Goal: Task Accomplishment & Management: Complete application form

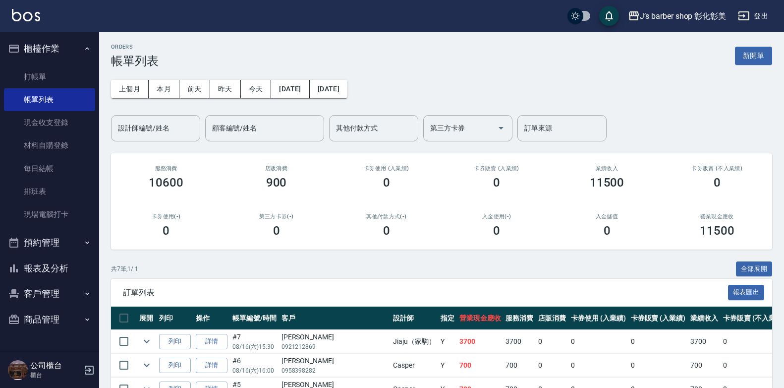
click at [56, 249] on button "預約管理" at bounding box center [49, 242] width 91 height 26
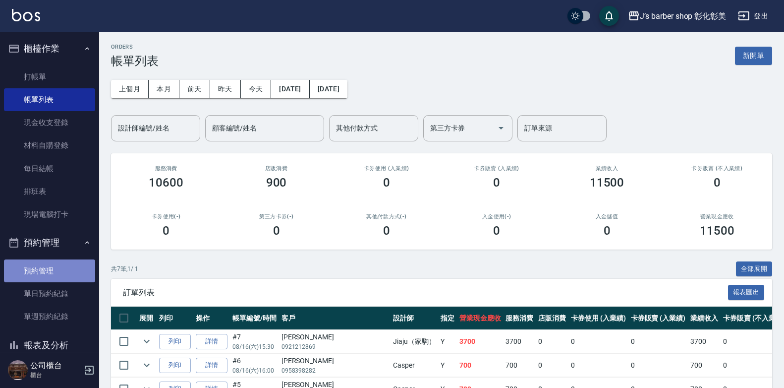
click at [61, 262] on link "預約管理" at bounding box center [49, 270] width 91 height 23
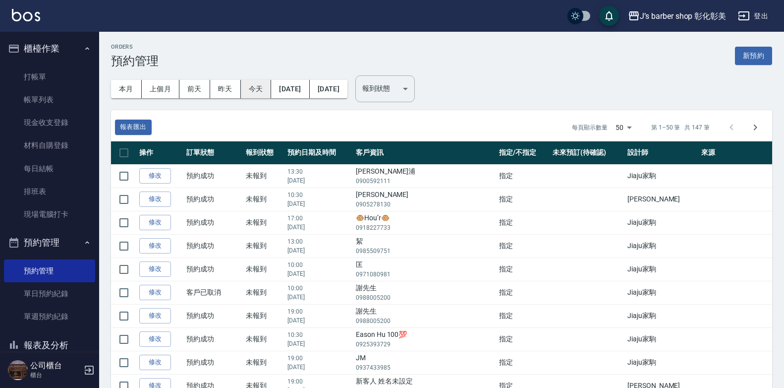
click at [245, 86] on button "今天" at bounding box center [256, 89] width 31 height 18
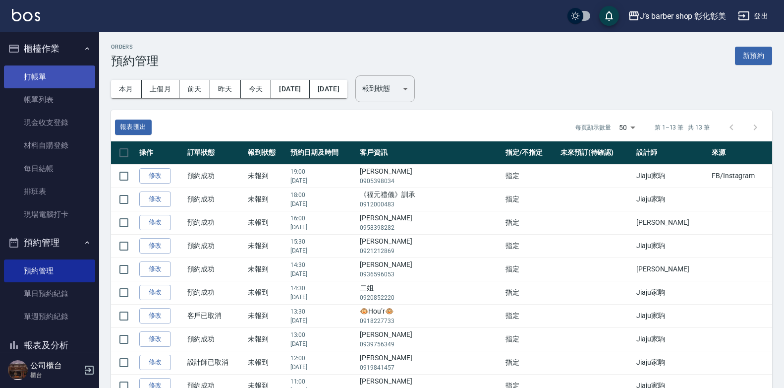
click at [52, 75] on link "打帳單" at bounding box center [49, 76] width 91 height 23
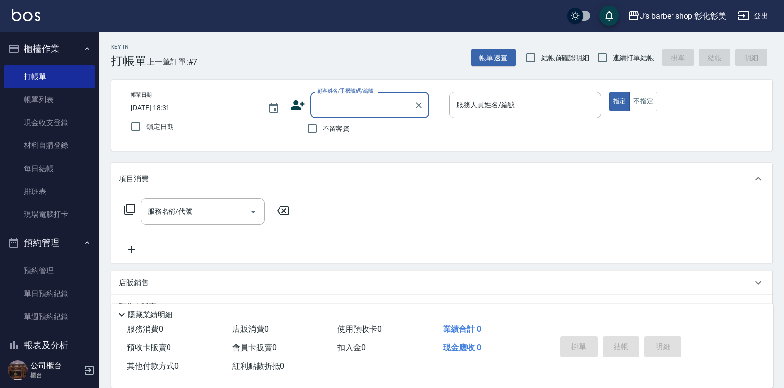
click at [176, 107] on input "[DATE] 18:31" at bounding box center [194, 108] width 127 height 16
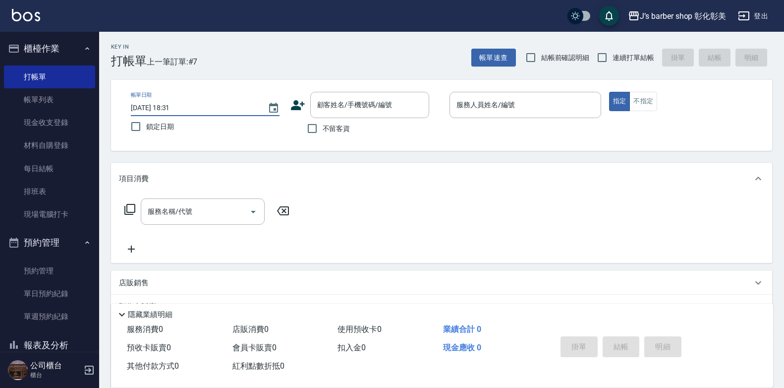
click at [181, 107] on input "[DATE] 18:31" at bounding box center [194, 108] width 127 height 16
type input "[DATE] 18:00"
click at [332, 112] on input "顧客姓名/手機號碼/編號" at bounding box center [362, 104] width 95 height 17
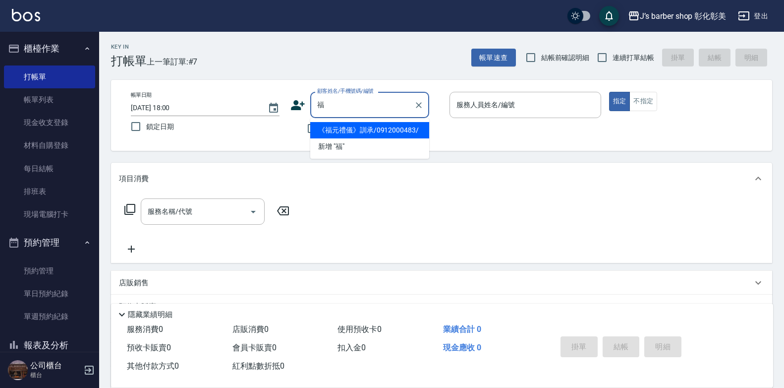
click at [370, 129] on li "《福元禮儀》訓承/0912000483/" at bounding box center [369, 130] width 119 height 16
type input "《福元禮儀》訓承/0912000483/"
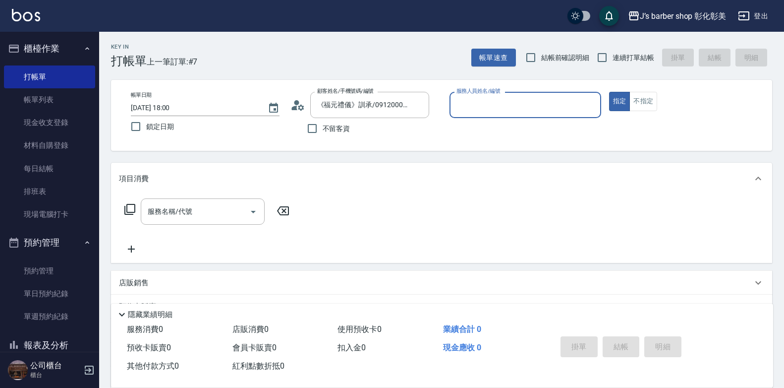
type input "LUNA(無代號)"
click at [588, 106] on icon "Clear" at bounding box center [591, 105] width 10 height 10
click at [557, 111] on input "服務人員姓名/編號" at bounding box center [525, 104] width 143 height 17
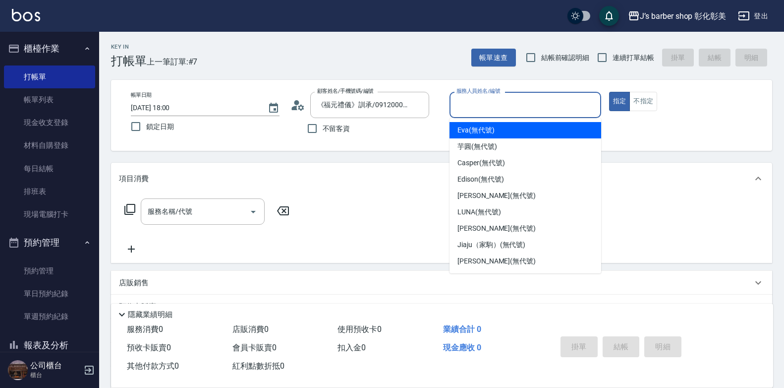
click at [557, 111] on input "服務人員姓名/編號" at bounding box center [525, 104] width 143 height 17
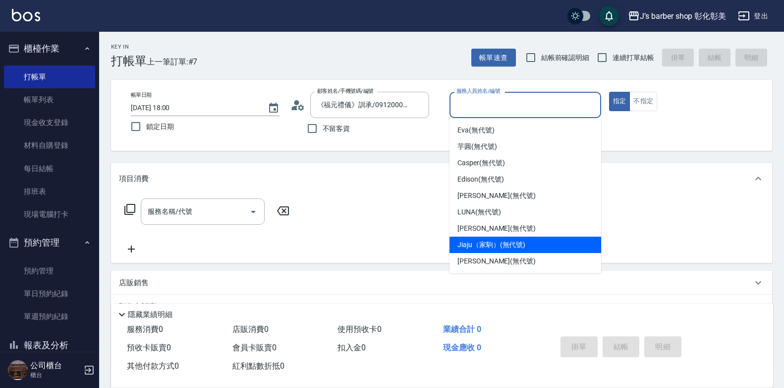
click at [479, 244] on span "Jiaju（家駒） (無代號)" at bounding box center [491, 244] width 68 height 10
type input "Jiaju（家駒）(無代號)"
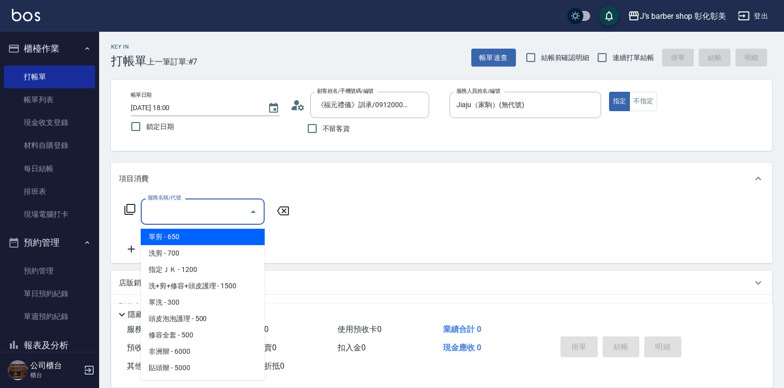
click at [165, 220] on input "服務名稱/代號" at bounding box center [195, 211] width 100 height 17
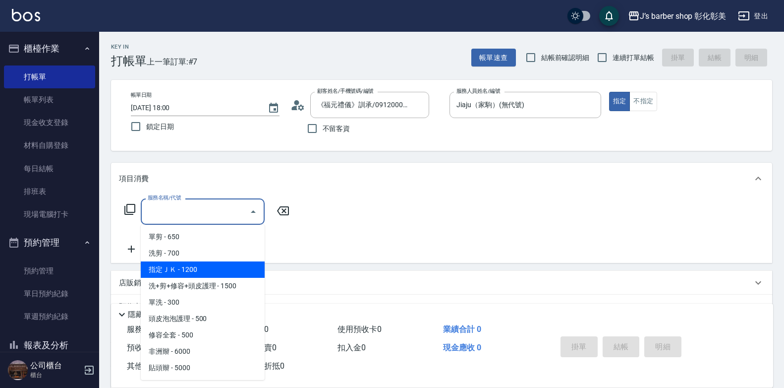
click at [206, 269] on span "指定ＪＫ - 1200" at bounding box center [203, 269] width 124 height 16
type input "指定ＪＫ(102)"
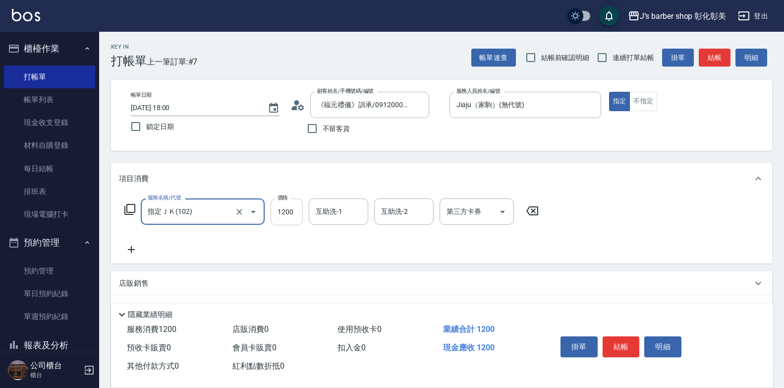
click at [296, 214] on input "1200" at bounding box center [287, 211] width 32 height 27
click at [312, 212] on div "互助洗-1" at bounding box center [338, 211] width 59 height 26
type input "700"
click at [312, 212] on div "互助洗-1" at bounding box center [338, 211] width 59 height 26
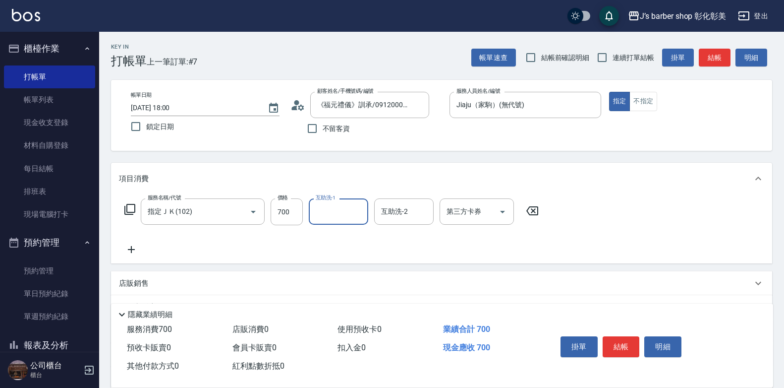
click at [316, 217] on input "互助洗-1" at bounding box center [338, 211] width 51 height 17
click at [323, 210] on input "互助洗-1" at bounding box center [338, 211] width 51 height 17
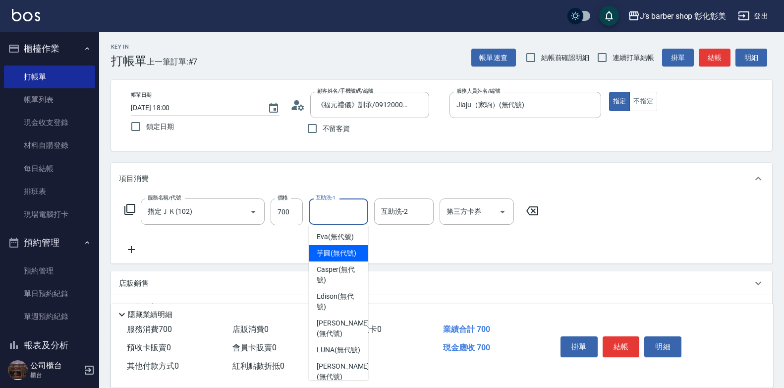
click at [327, 258] on span "芋圓 (無代號)" at bounding box center [337, 253] width 40 height 10
type input "[PERSON_NAME](無代號)"
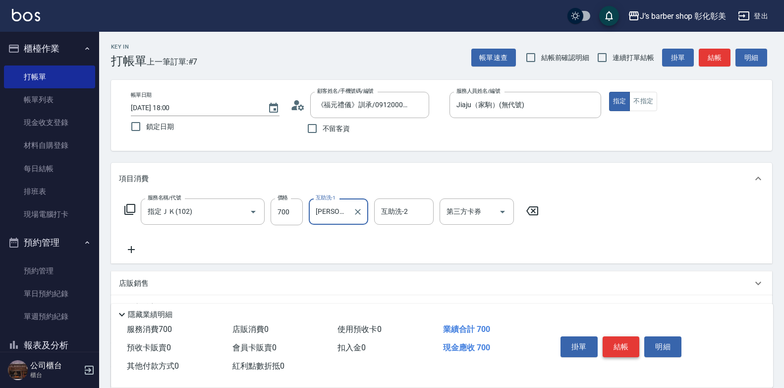
click at [625, 338] on button "結帳" at bounding box center [621, 346] width 37 height 21
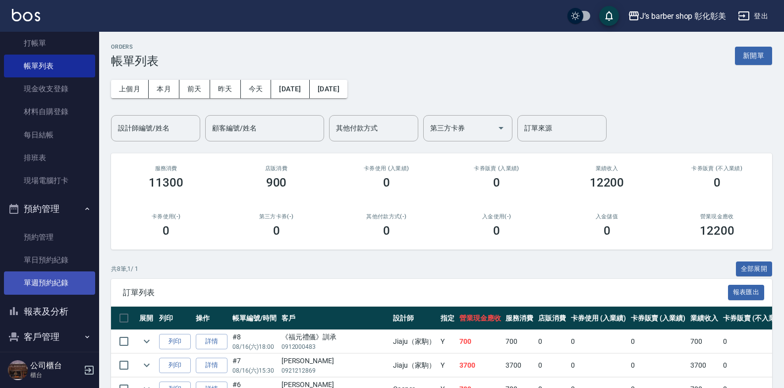
scroll to position [69, 0]
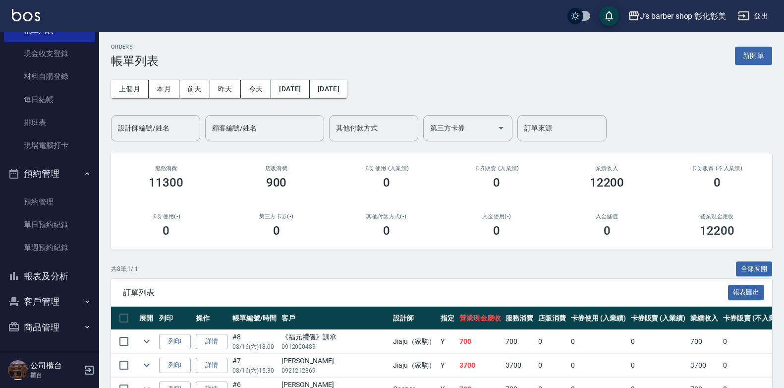
click at [59, 275] on button "報表及分析" at bounding box center [49, 276] width 91 height 26
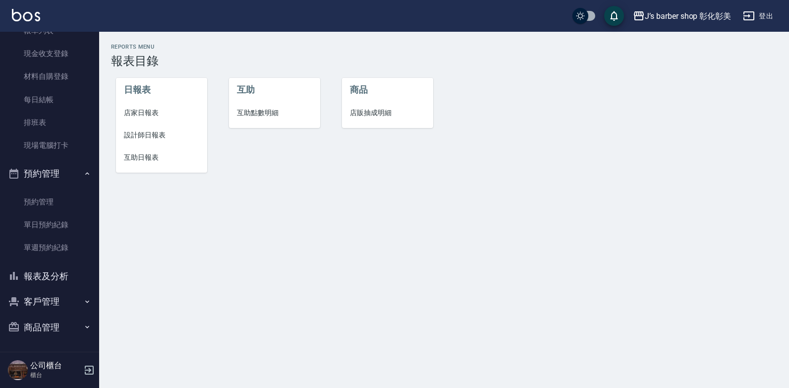
click at [259, 111] on span "互助點數明細" at bounding box center [274, 113] width 75 height 10
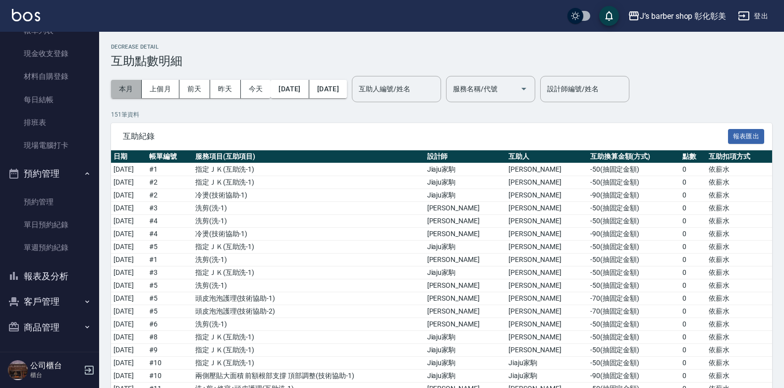
click at [134, 91] on button "本月" at bounding box center [126, 89] width 31 height 18
click at [409, 88] on input "互助人編號/姓名" at bounding box center [396, 88] width 80 height 17
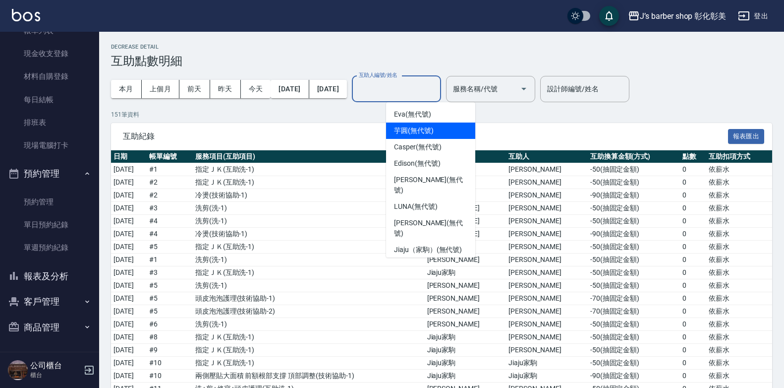
click at [420, 133] on span "芋圓 (無代號)" at bounding box center [414, 130] width 40 height 10
type input "[PERSON_NAME](無代號)"
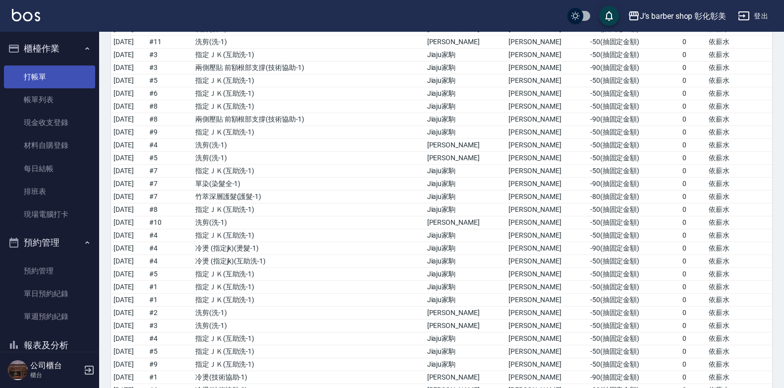
click at [47, 71] on link "打帳單" at bounding box center [49, 76] width 91 height 23
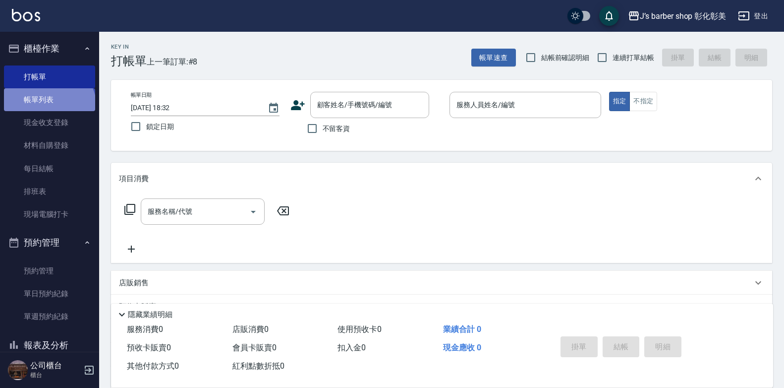
click at [48, 108] on link "帳單列表" at bounding box center [49, 99] width 91 height 23
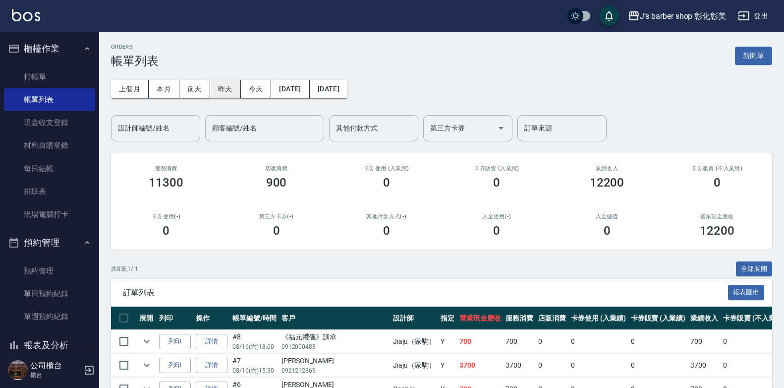
click at [233, 89] on button "昨天" at bounding box center [225, 89] width 31 height 18
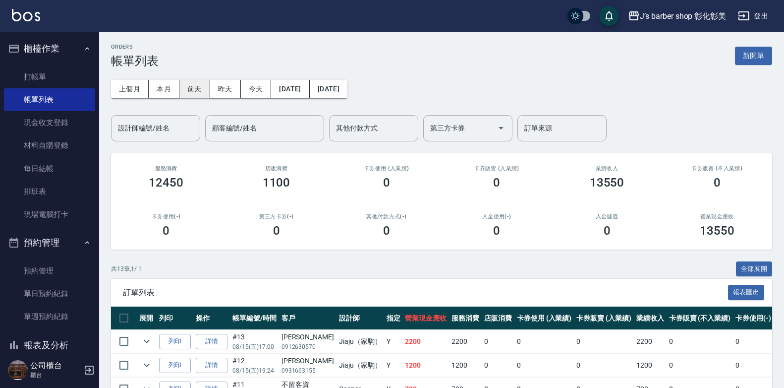
click at [199, 91] on button "前天" at bounding box center [194, 89] width 31 height 18
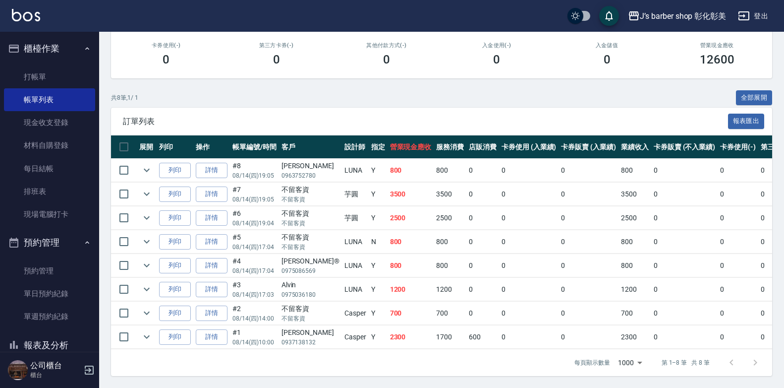
scroll to position [178, 0]
click at [221, 186] on link "詳情" at bounding box center [212, 193] width 32 height 15
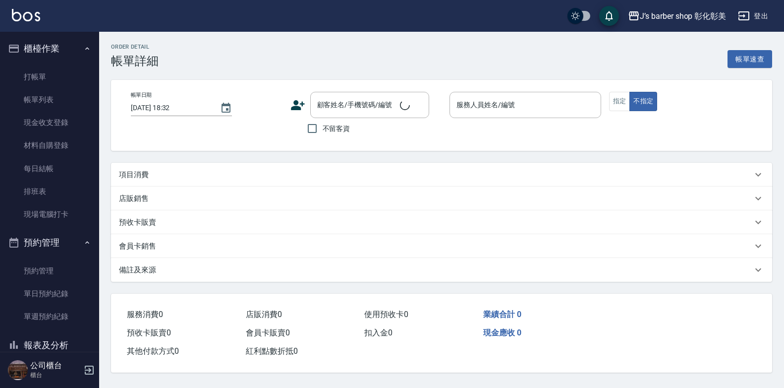
type input "[DATE] 19:05"
checkbox input "true"
type input "[PERSON_NAME](無代號)"
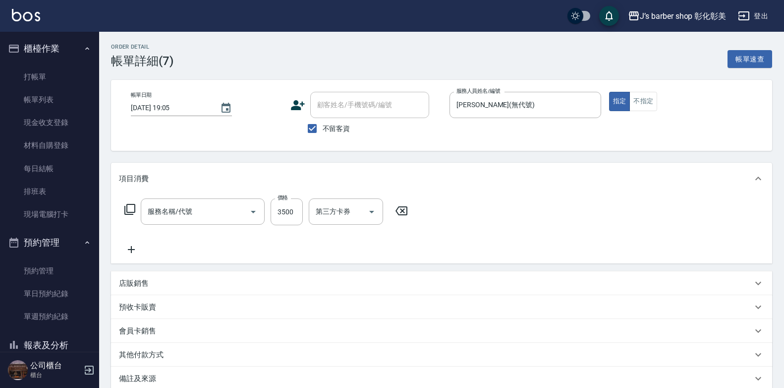
type input "冷燙(LP)"
click at [424, 211] on icon "Clear" at bounding box center [423, 212] width 6 height 6
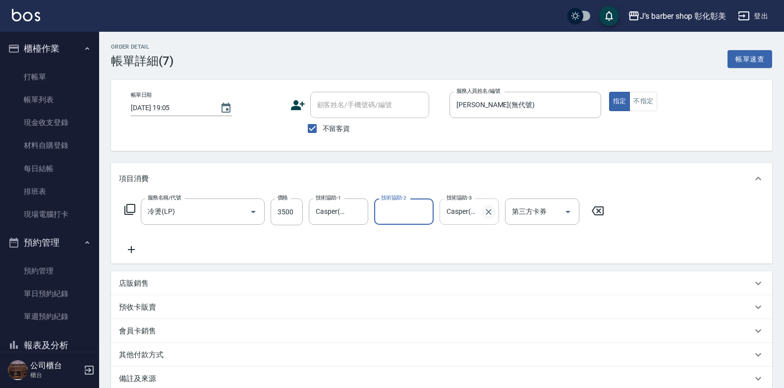
click at [491, 213] on icon "Clear" at bounding box center [489, 212] width 10 height 10
click at [360, 214] on icon "Clear" at bounding box center [358, 212] width 10 height 10
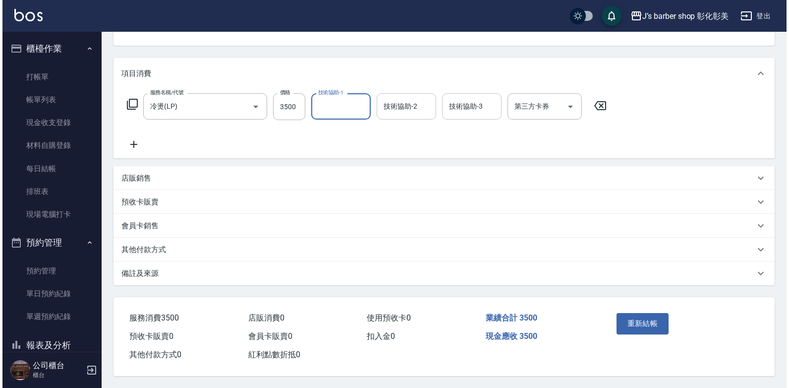
scroll to position [110, 0]
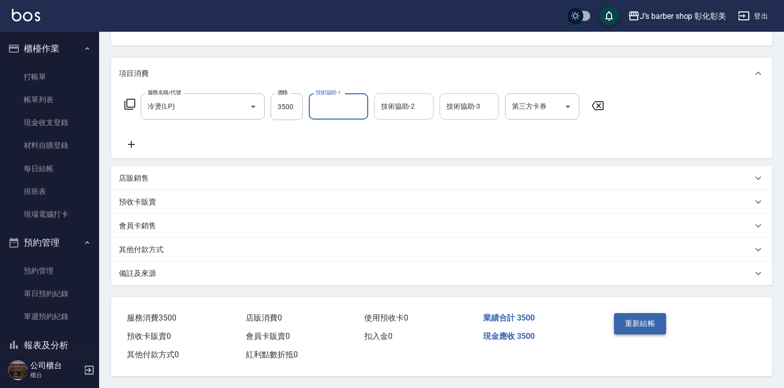
click at [627, 323] on button "重新結帳" at bounding box center [640, 323] width 53 height 21
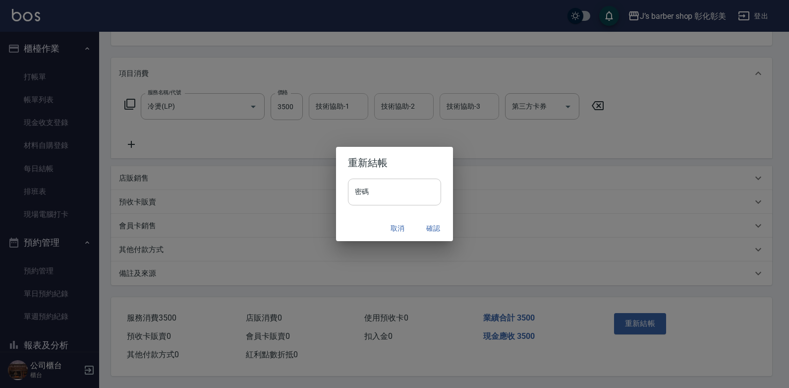
click at [392, 187] on input "密碼" at bounding box center [394, 191] width 93 height 27
type input "****"
click at [424, 227] on button "確認" at bounding box center [433, 228] width 32 height 18
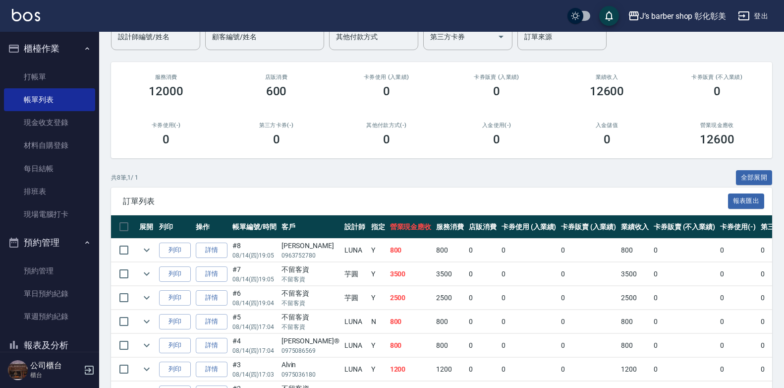
scroll to position [99, 0]
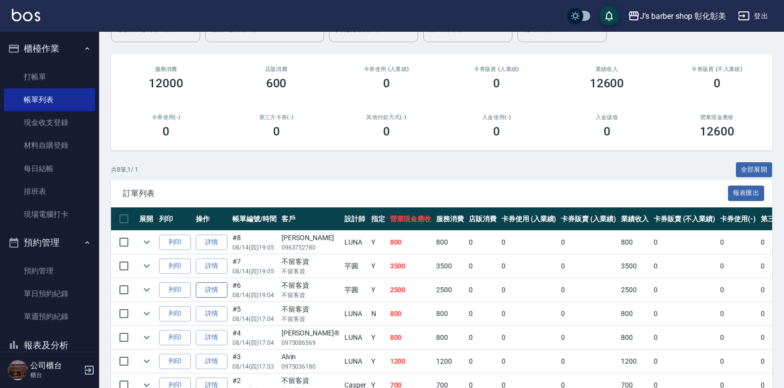
click at [207, 287] on link "詳情" at bounding box center [212, 289] width 32 height 15
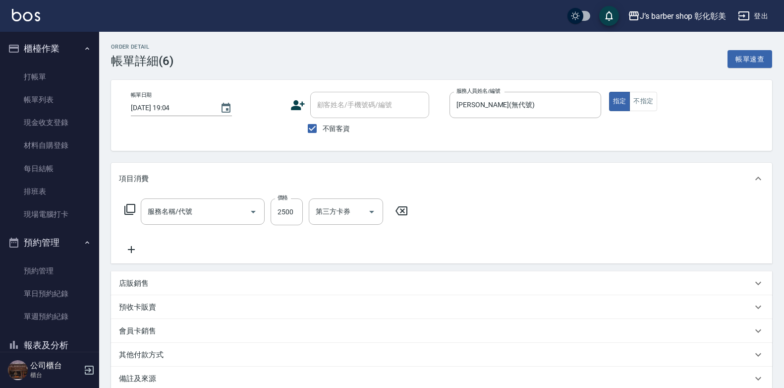
type input "[DATE] 19:04"
checkbox input "true"
type input "[PERSON_NAME](無代號)"
type input "冷燙(LP)"
click at [388, 214] on input "[PERSON_NAME](無代號)" at bounding box center [397, 211] width 36 height 17
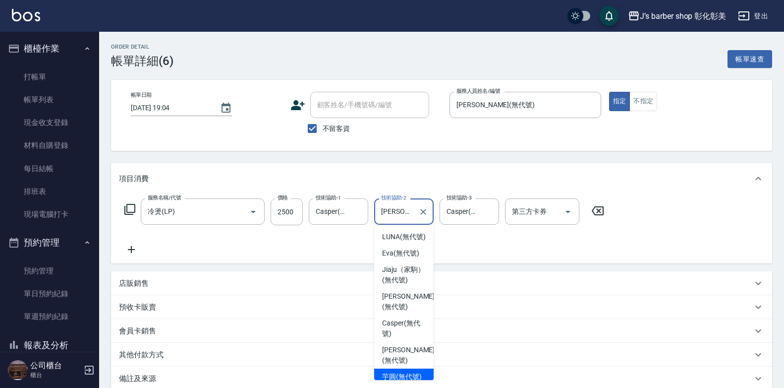
scroll to position [36, 0]
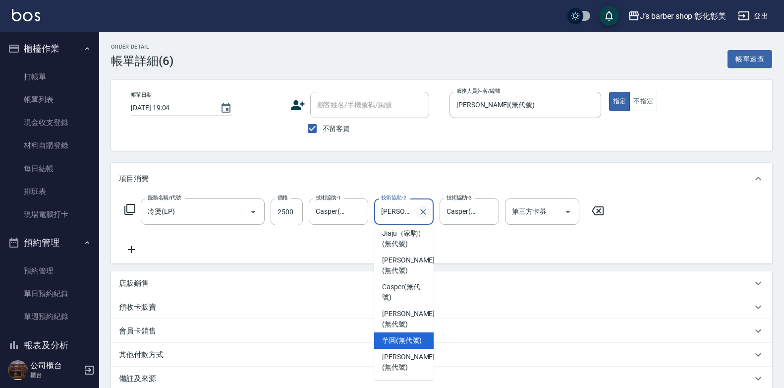
click at [425, 213] on icon "Clear" at bounding box center [423, 212] width 6 height 6
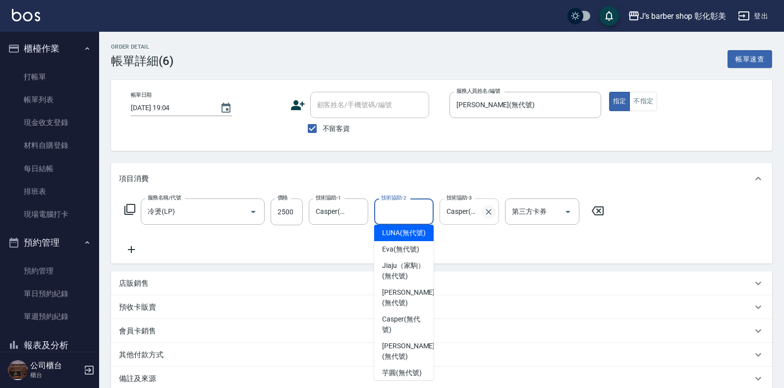
click at [493, 212] on icon "Clear" at bounding box center [489, 212] width 10 height 10
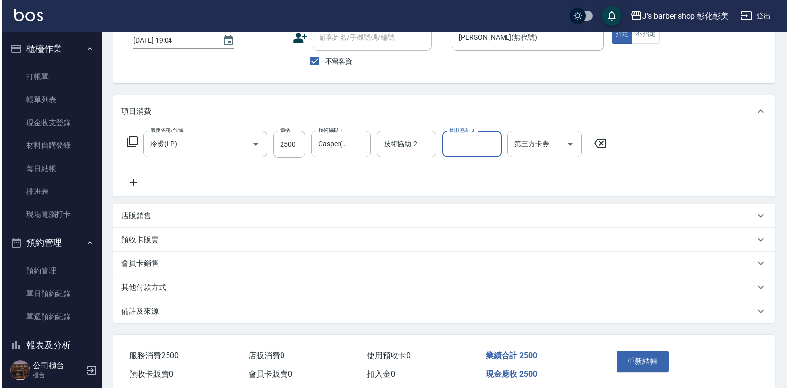
scroll to position [110, 0]
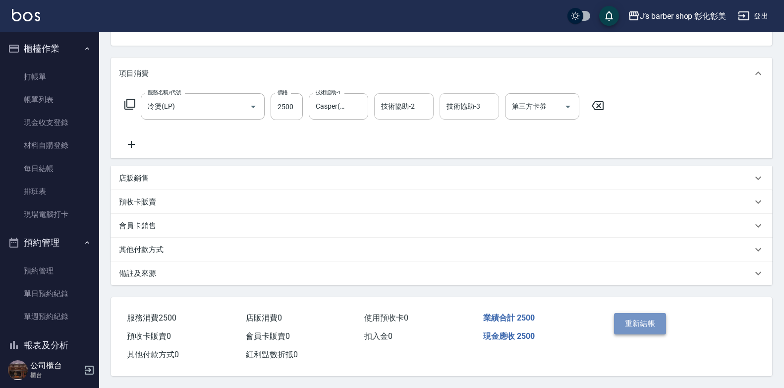
click at [638, 316] on button "重新結帳" at bounding box center [640, 323] width 53 height 21
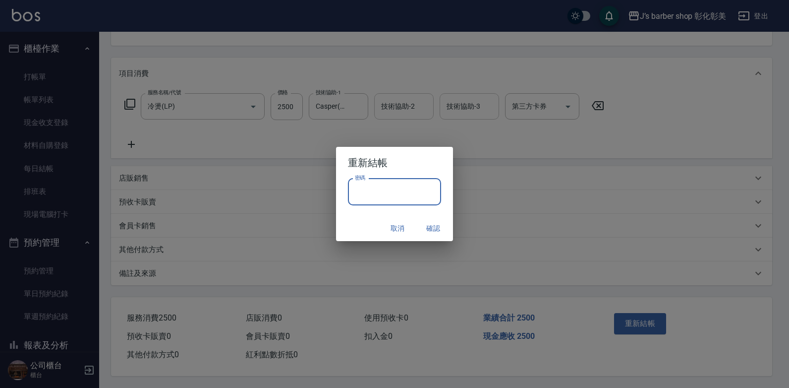
click at [380, 198] on input "密碼" at bounding box center [394, 191] width 93 height 27
type input "****"
click at [429, 227] on button "確認" at bounding box center [433, 228] width 32 height 18
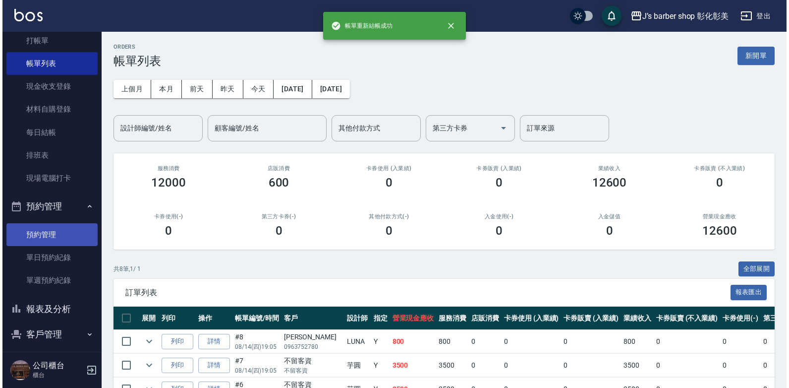
scroll to position [69, 0]
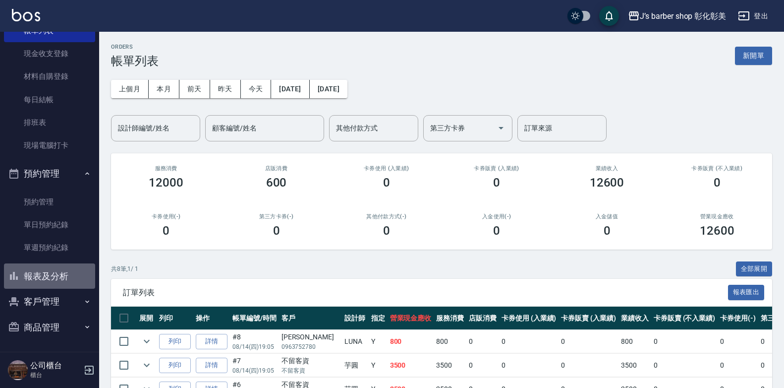
click at [59, 272] on button "報表及分析" at bounding box center [49, 276] width 91 height 26
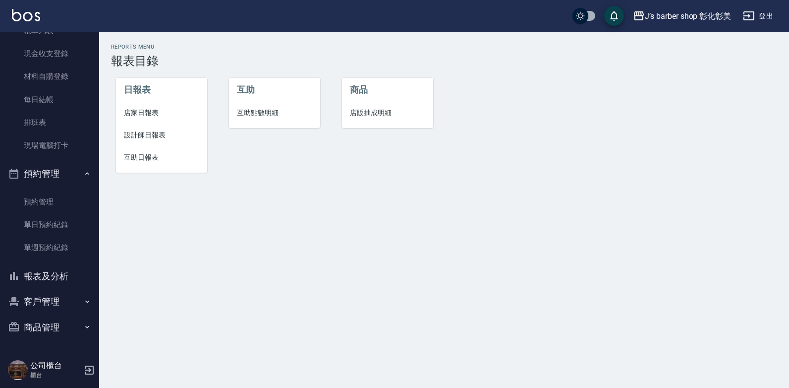
click at [240, 110] on span "互助點數明細" at bounding box center [274, 113] width 75 height 10
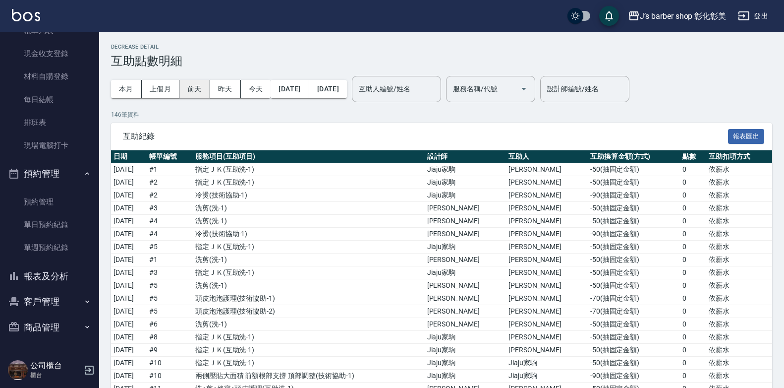
click at [189, 91] on button "前天" at bounding box center [194, 89] width 31 height 18
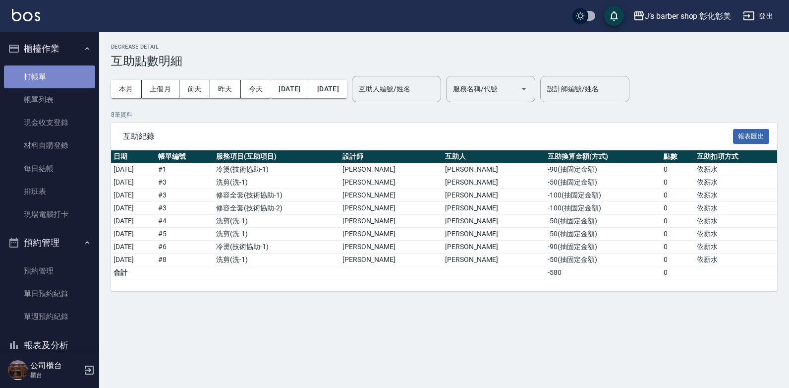
click at [59, 83] on link "打帳單" at bounding box center [49, 76] width 91 height 23
